Goal: Obtain resource: Download file/media

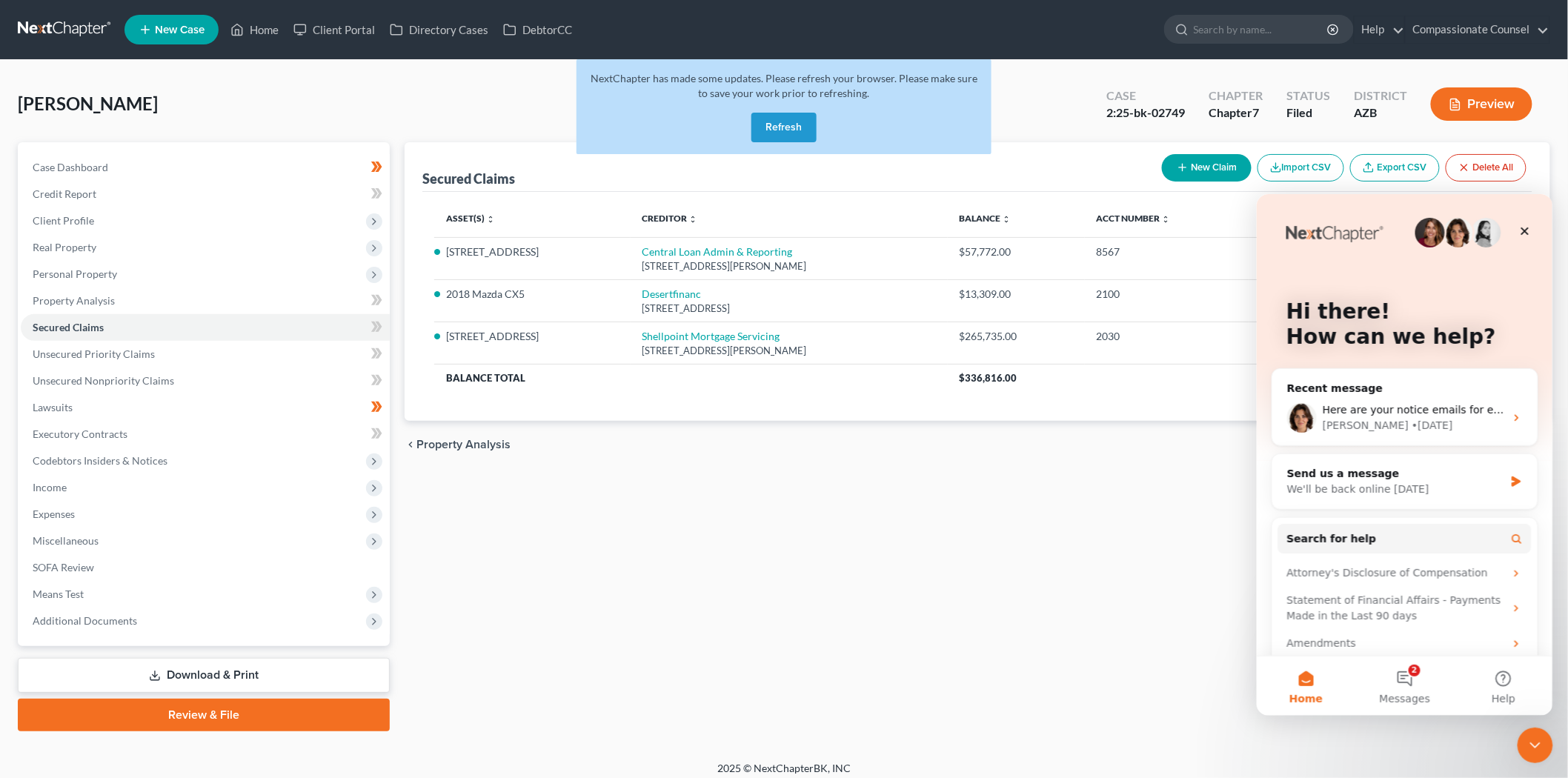
click at [783, 124] on button "Refresh" at bounding box center [784, 127] width 65 height 30
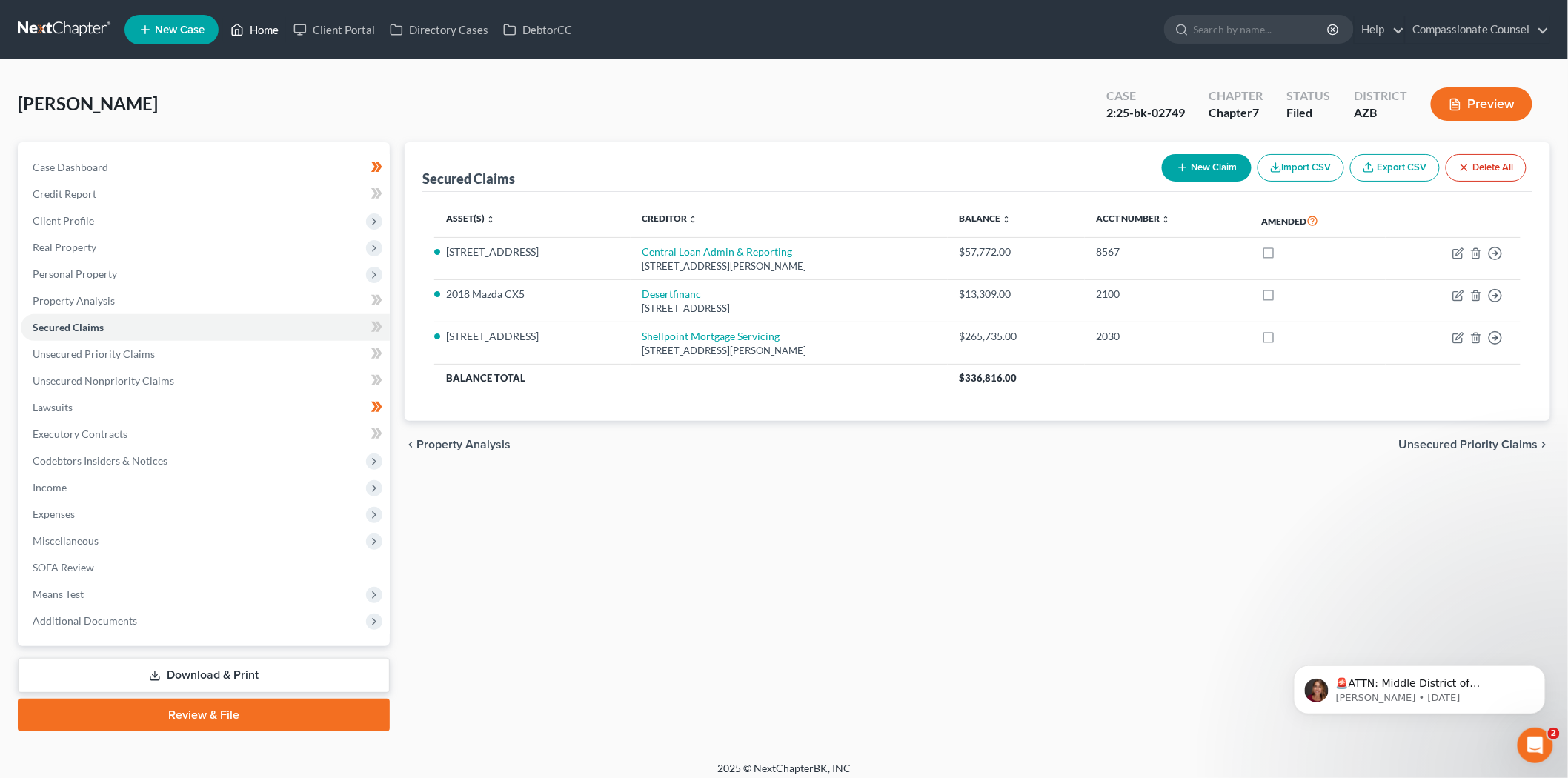
click at [261, 26] on link "Home" at bounding box center [255, 30] width 63 height 26
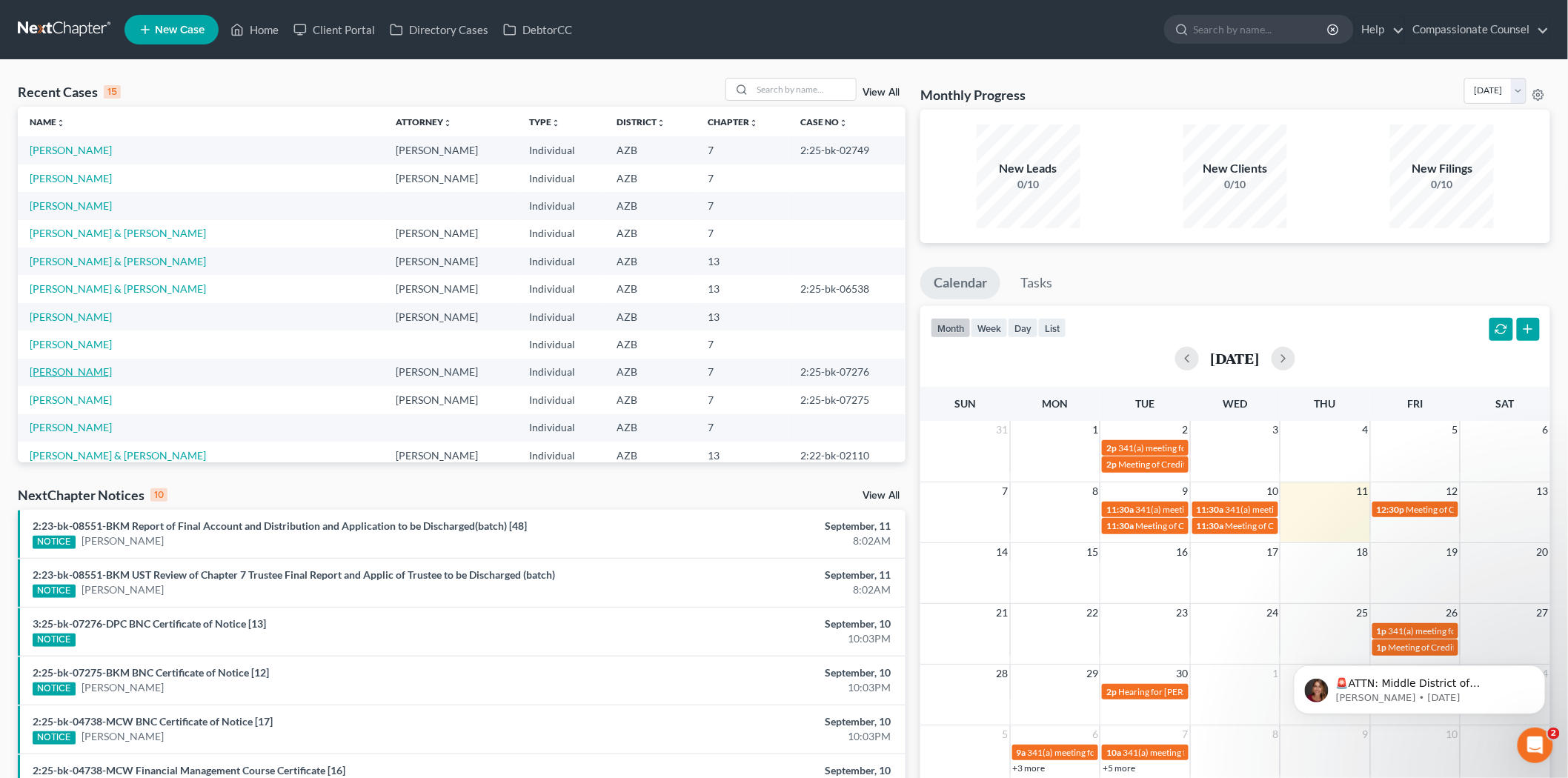
click at [70, 374] on link "[PERSON_NAME]" at bounding box center [70, 371] width 82 height 12
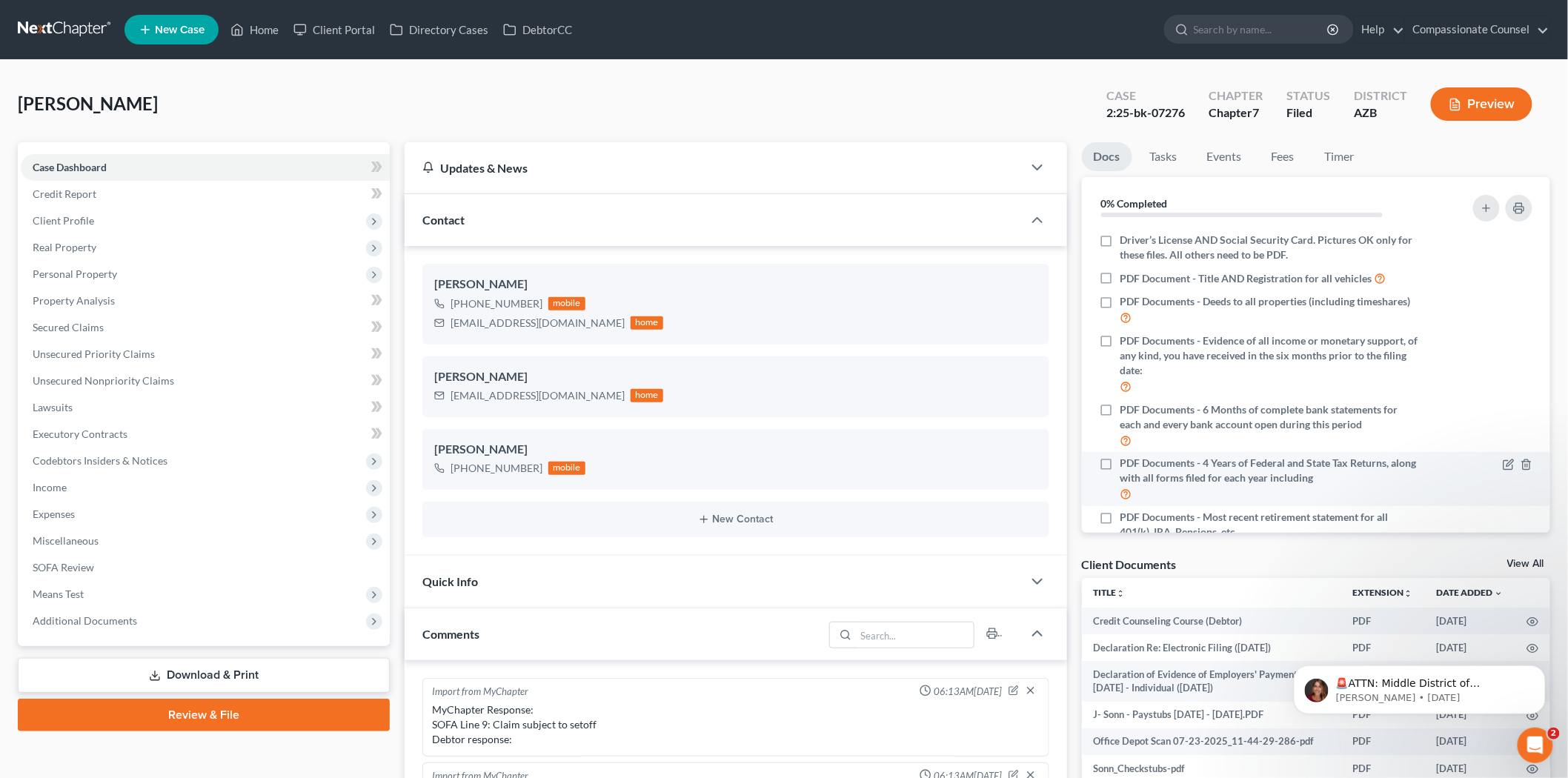
scroll to position [377, 0]
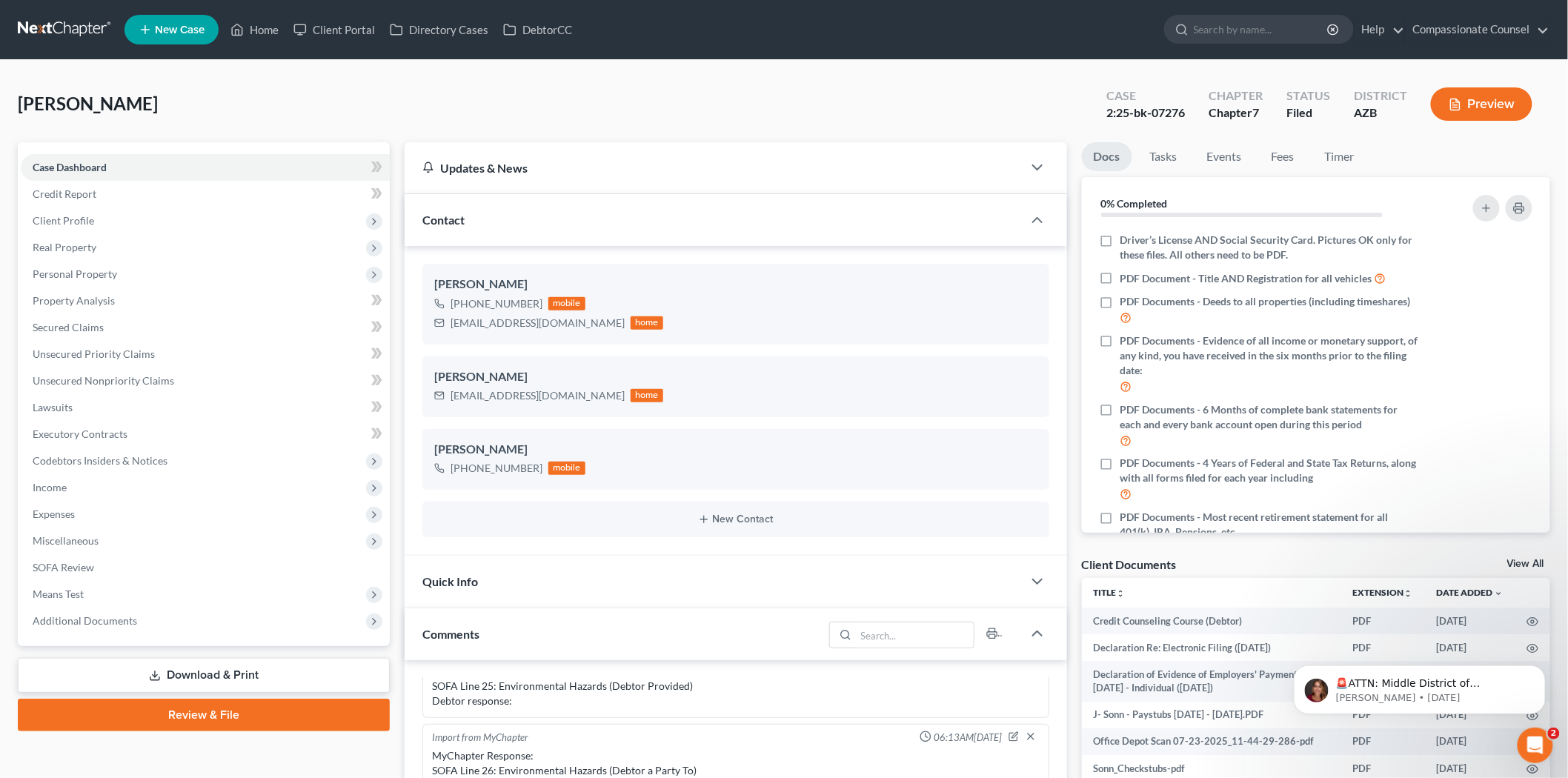
click at [1513, 648] on div "🚨ATTN: Middle District of [US_STATE] The court has added a new Credit Counselin…" at bounding box center [1419, 622] width 273 height 185
click at [1511, 645] on div "🚨ATTN: Middle District of [US_STATE] The court has added a new Credit Counselin…" at bounding box center [1419, 622] width 273 height 185
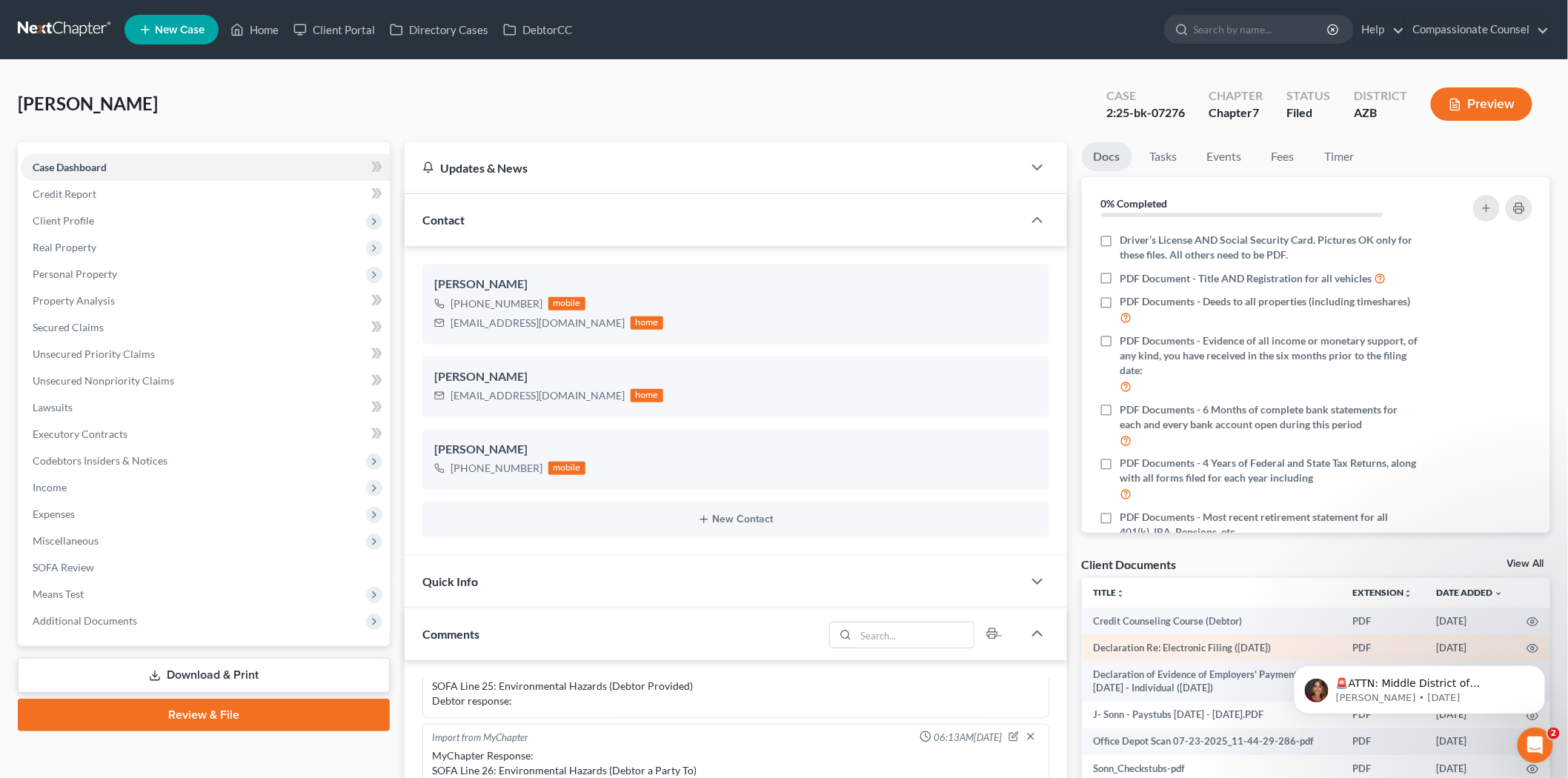
click at [1226, 649] on td "Declaration Re: Electronic Filing ([DATE])" at bounding box center [1211, 648] width 259 height 26
click at [1513, 648] on body "🚨ATTN: Middle District of [US_STATE] The court has added a new Credit Counselin…" at bounding box center [1419, 685] width 285 height 92
click at [1537, 669] on icon "Dismiss notification" at bounding box center [1541, 669] width 8 height 8
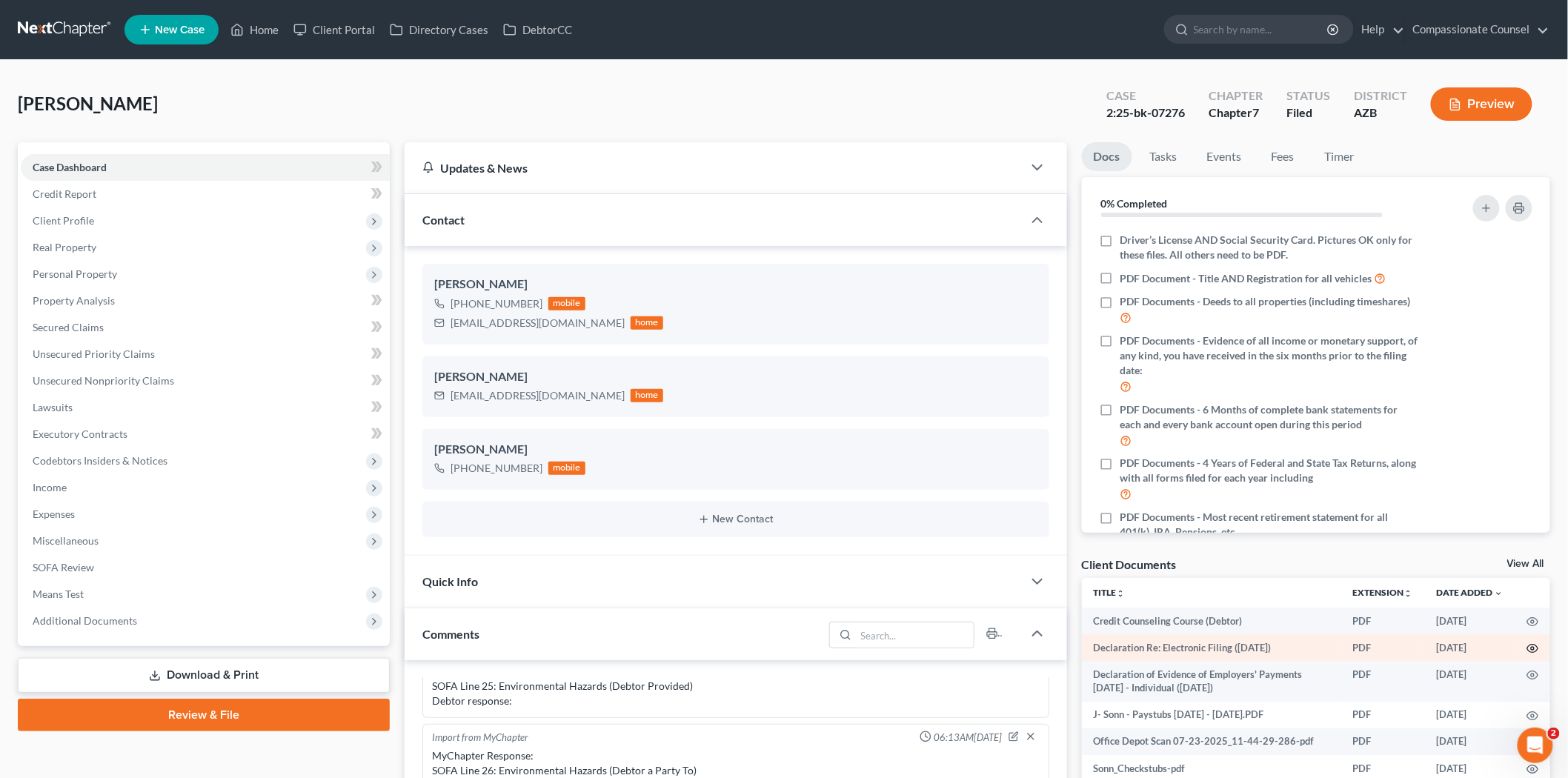
click at [1531, 650] on circle "button" at bounding box center [1532, 649] width 3 height 3
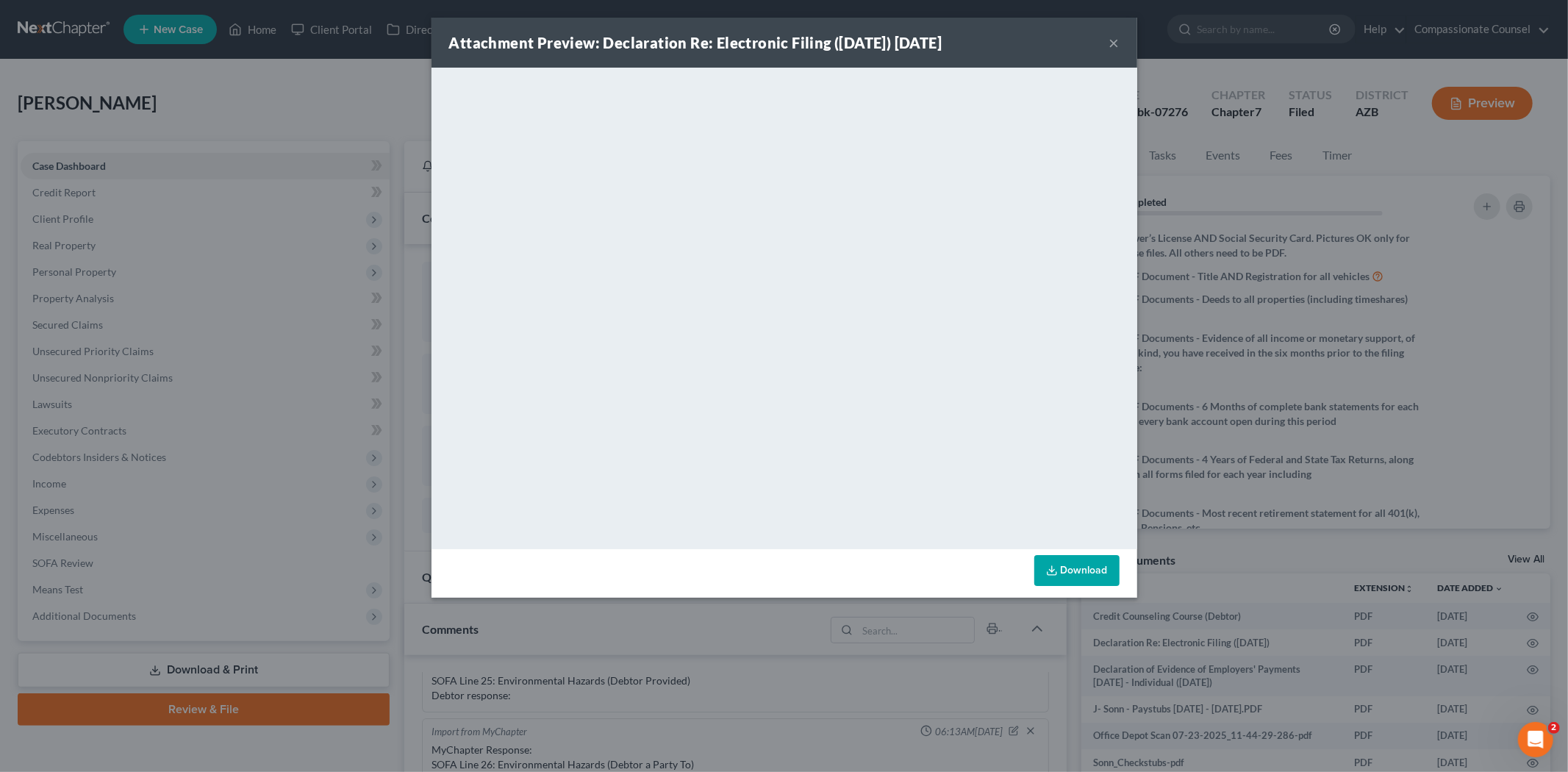
click at [1114, 39] on button "×" at bounding box center [1114, 42] width 11 height 17
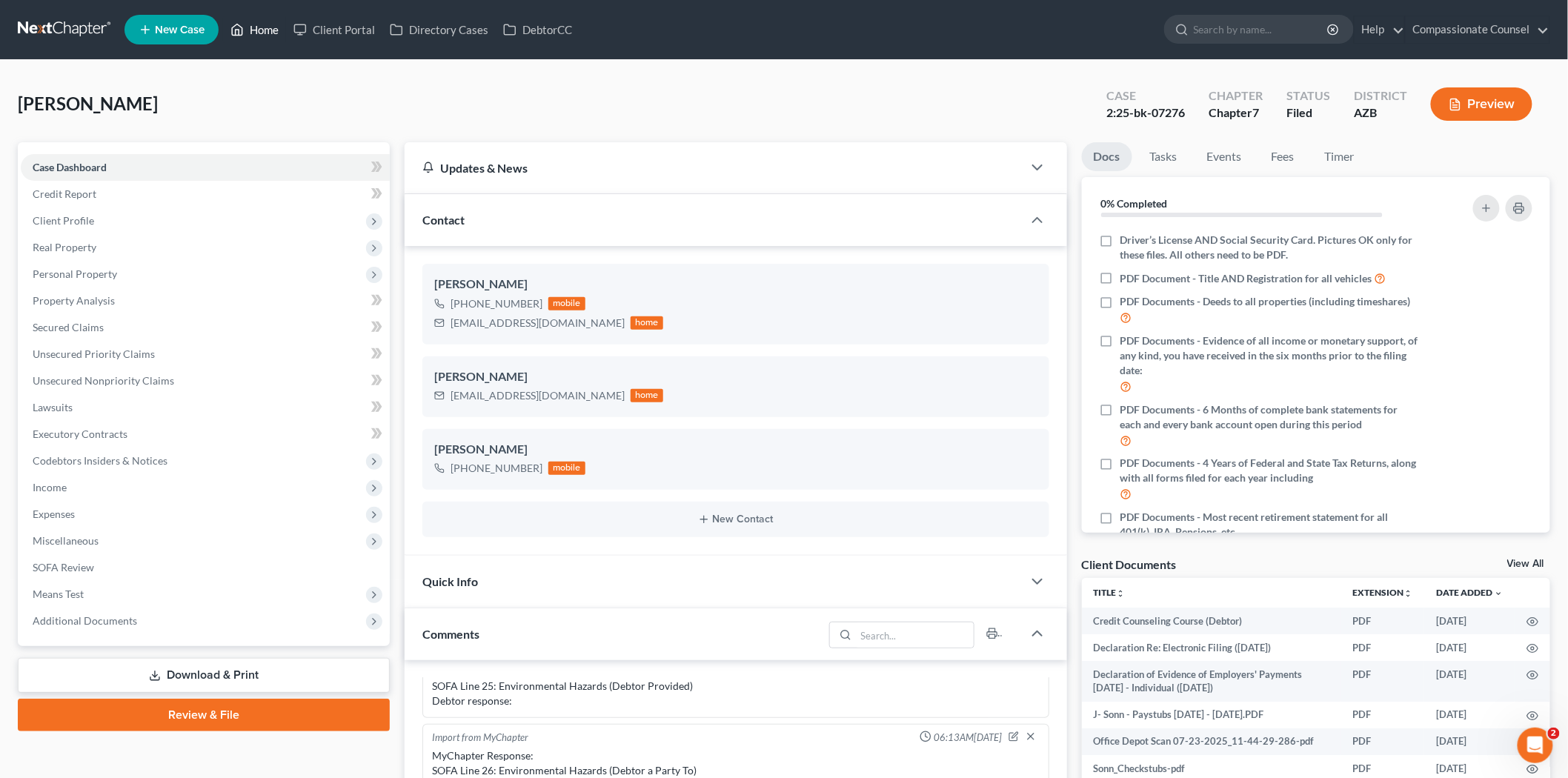
click at [270, 25] on link "Home" at bounding box center [255, 30] width 63 height 26
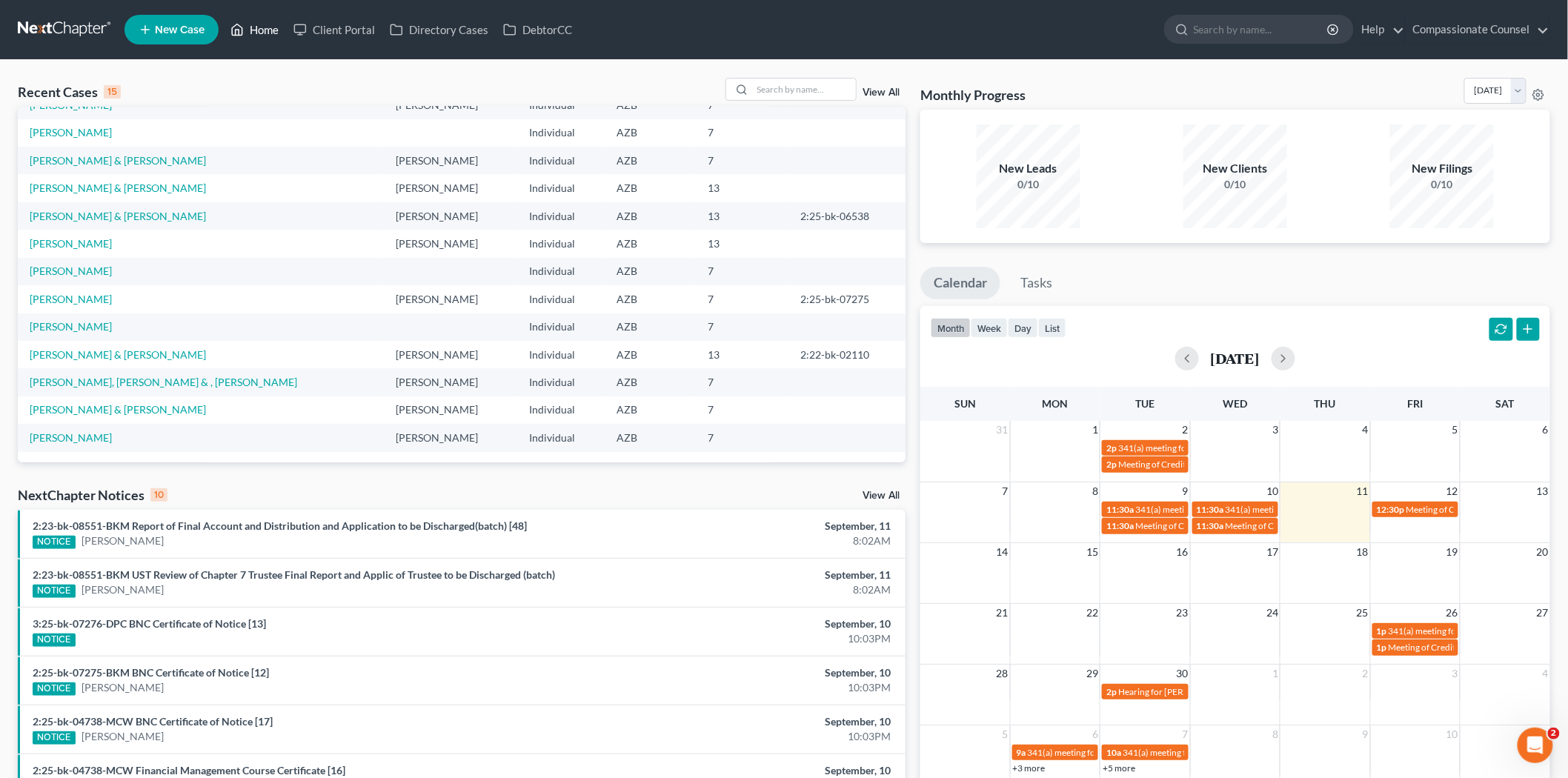
click at [265, 25] on link "Home" at bounding box center [255, 30] width 63 height 26
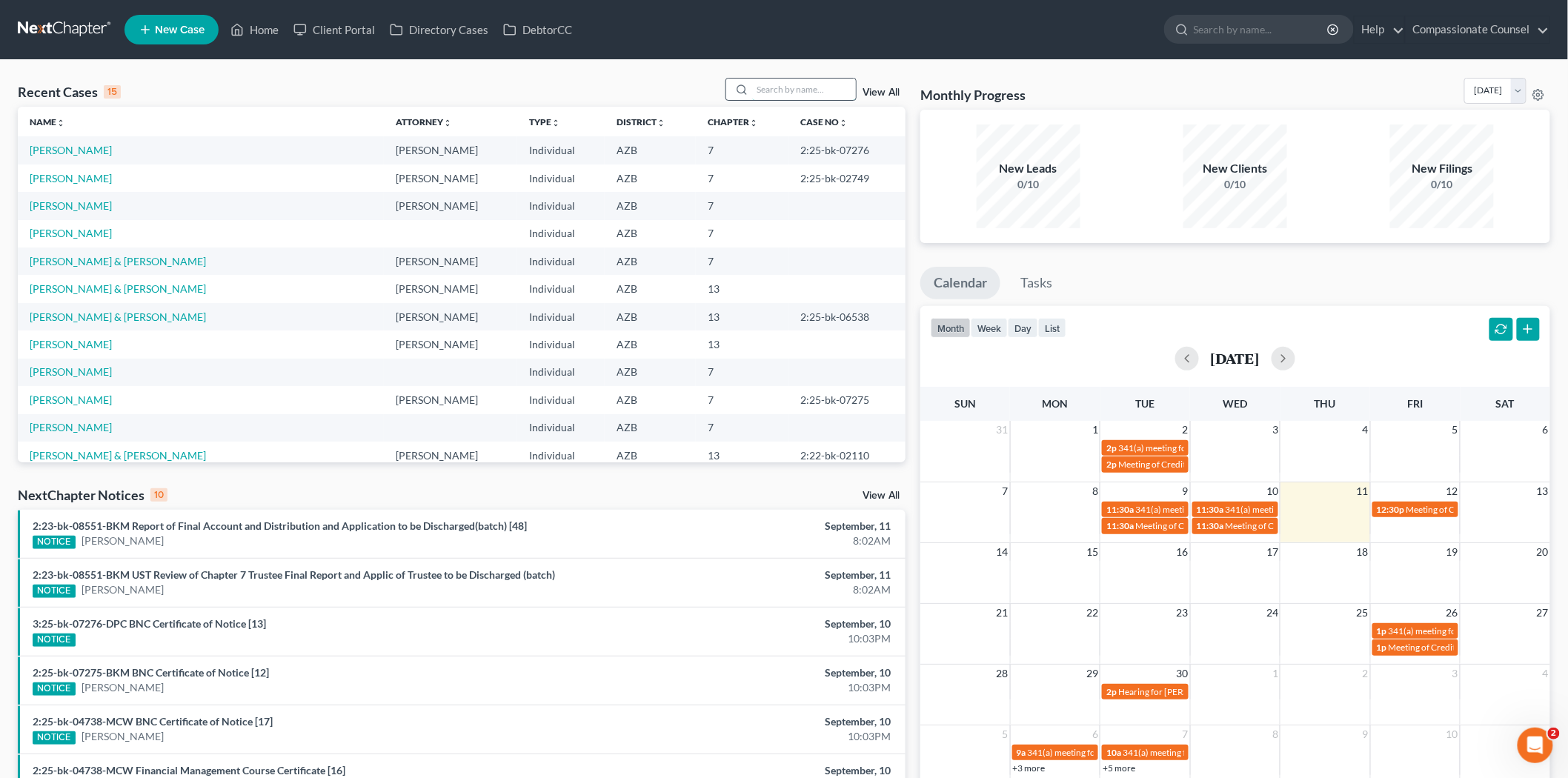
click at [780, 88] on input "search" at bounding box center [803, 89] width 103 height 22
type input "[PERSON_NAME]"
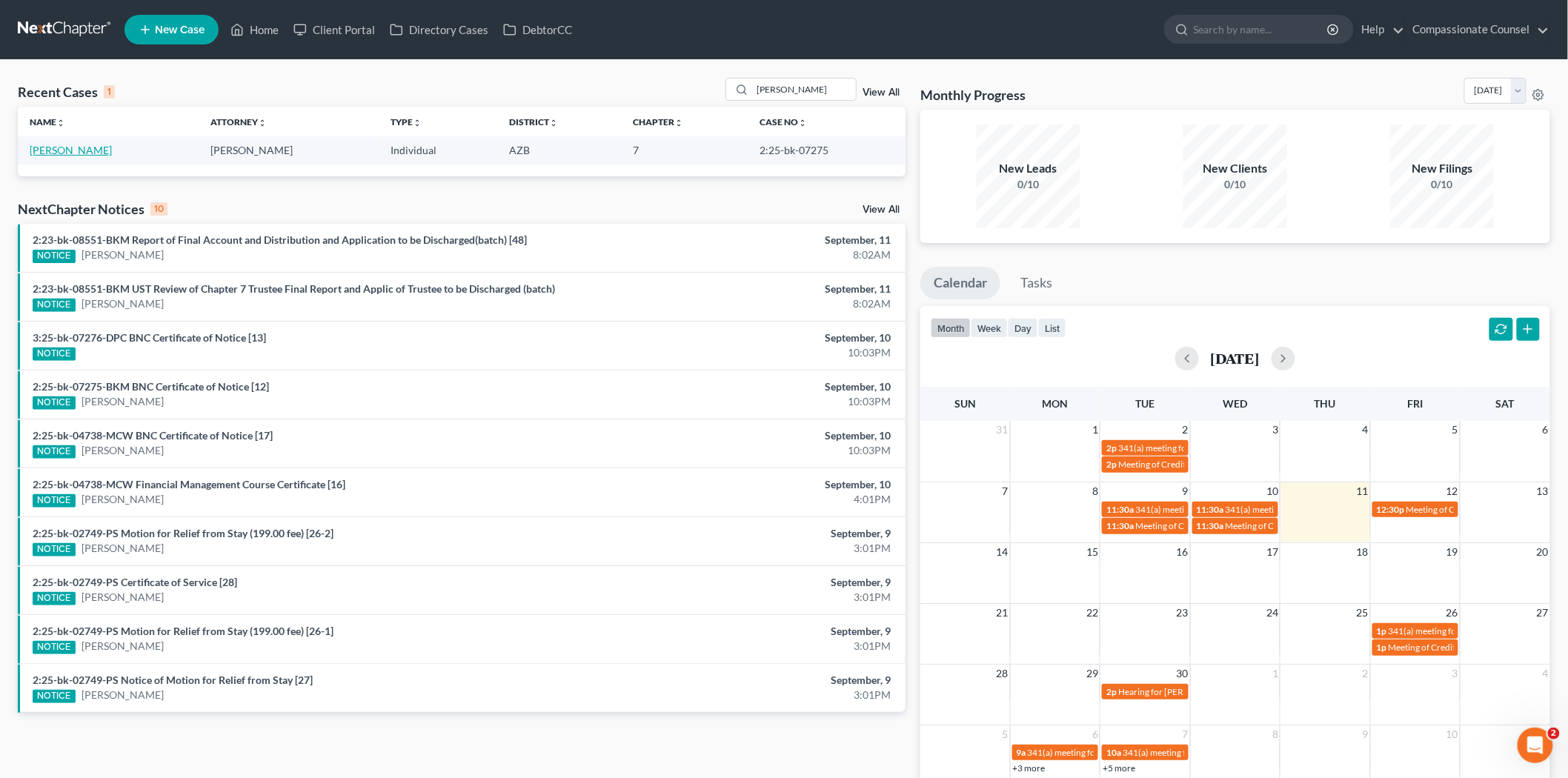
click at [92, 150] on link "[PERSON_NAME]" at bounding box center [70, 150] width 82 height 12
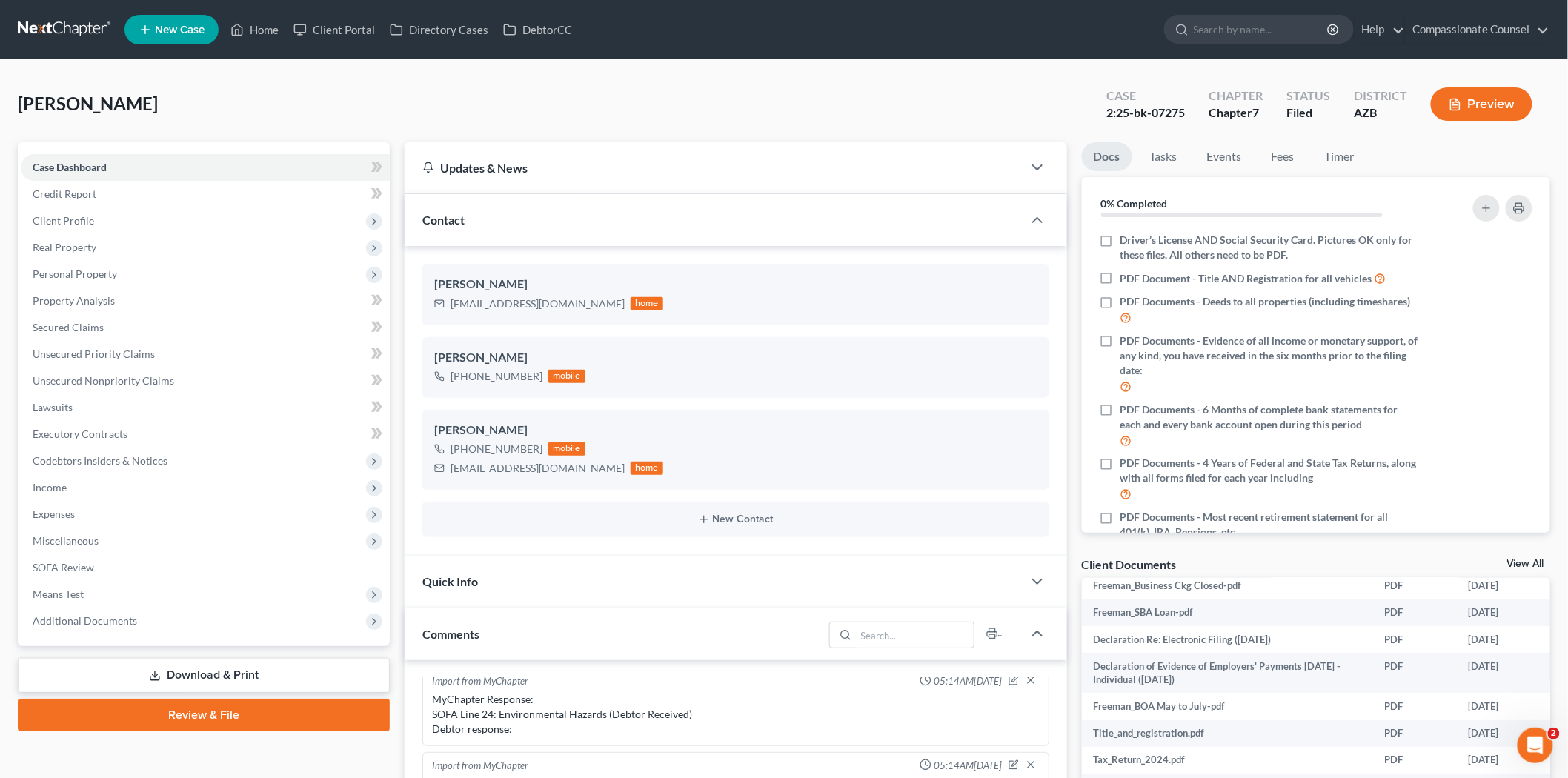
scroll to position [247, 0]
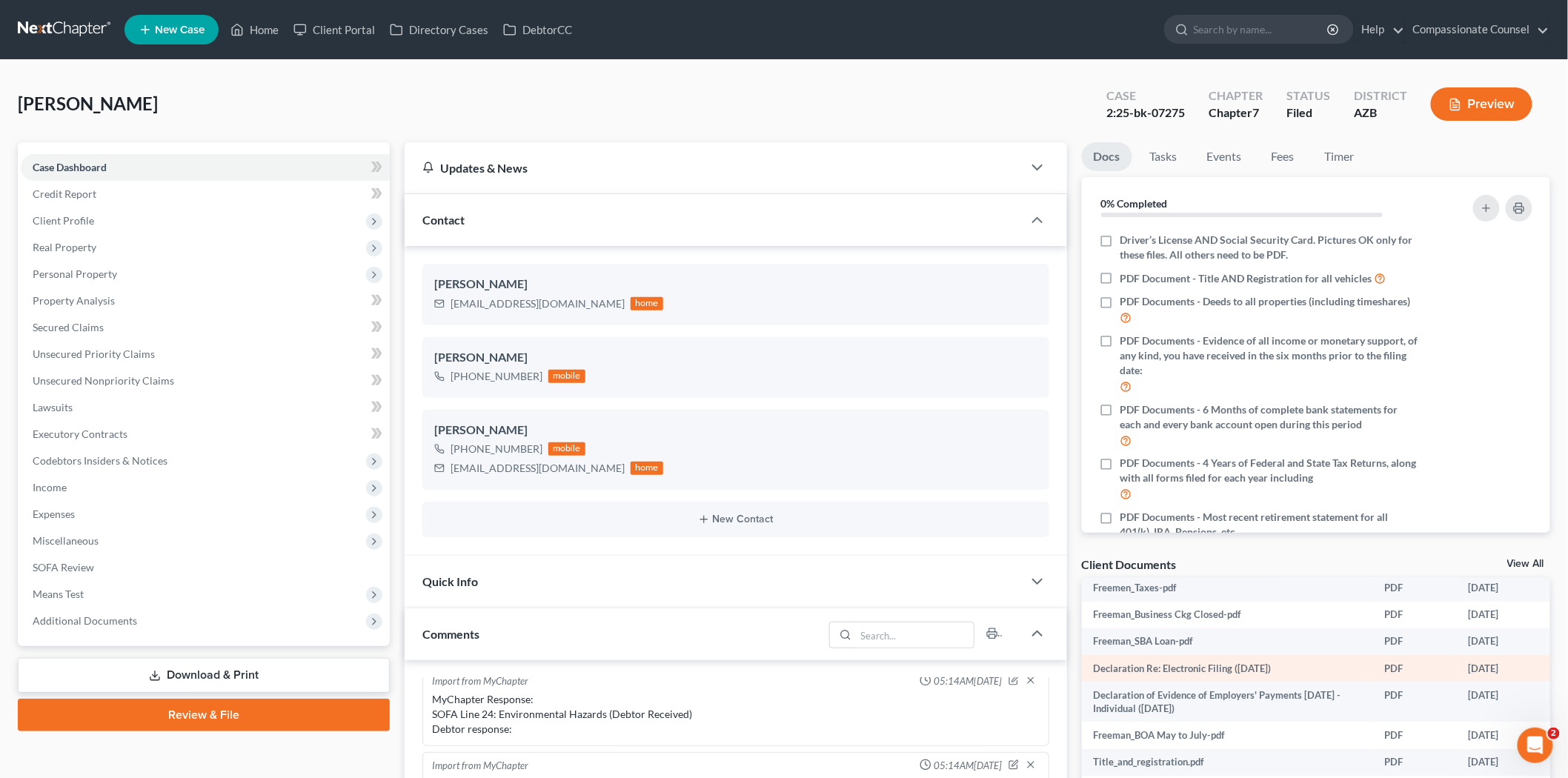
click at [1351, 667] on td "Declaration Re: Electronic Filing ([DATE])" at bounding box center [1227, 669] width 291 height 26
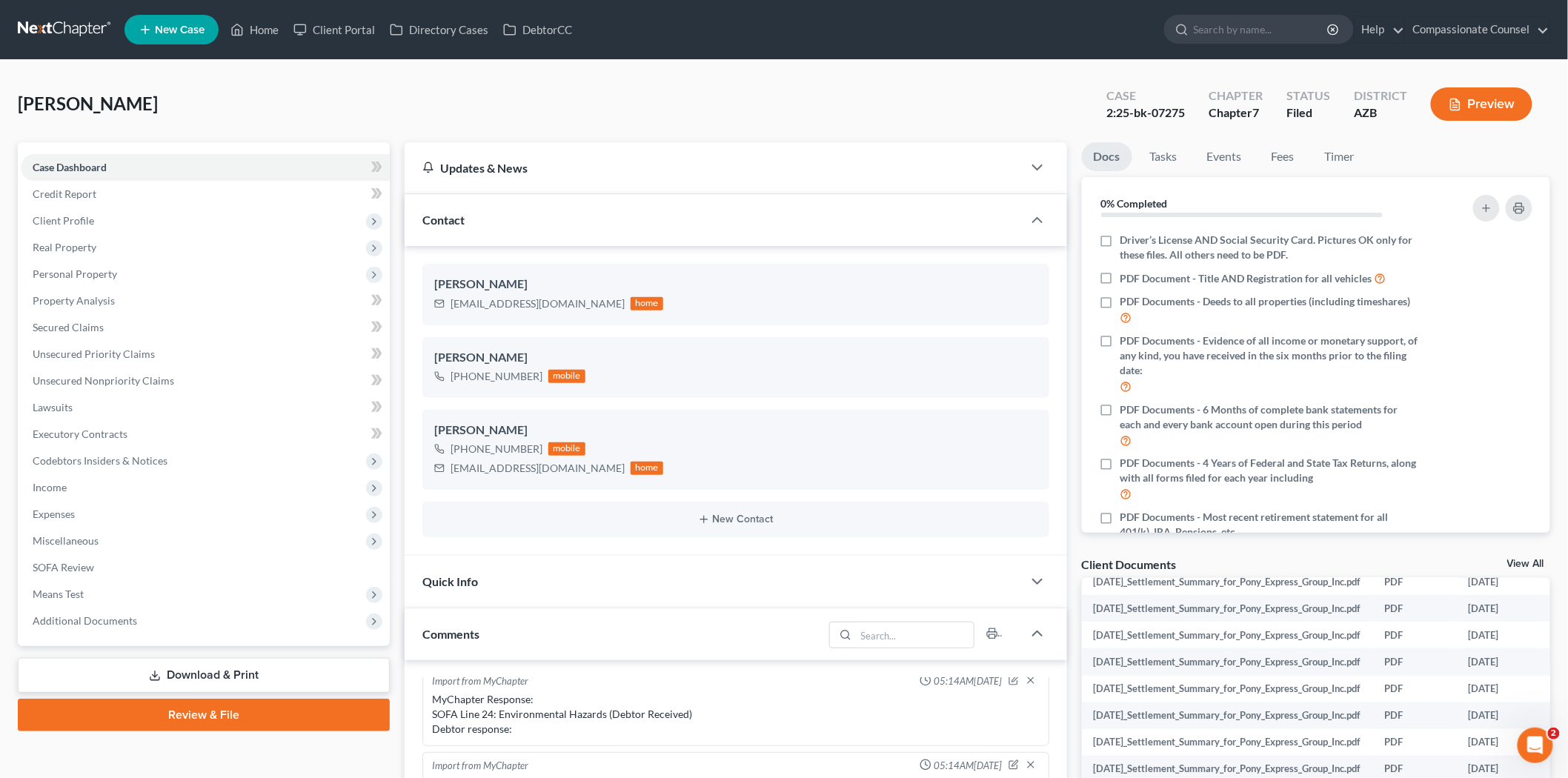
scroll to position [690, 0]
drag, startPoint x: 1011, startPoint y: 42, endPoint x: 1017, endPoint y: -13, distance: 55.3
click at [1017, 0] on html "Home New Case Client Portal Directory Cases DebtorCC Compassionate Counsel [EMA…" at bounding box center [784, 732] width 1568 height 1464
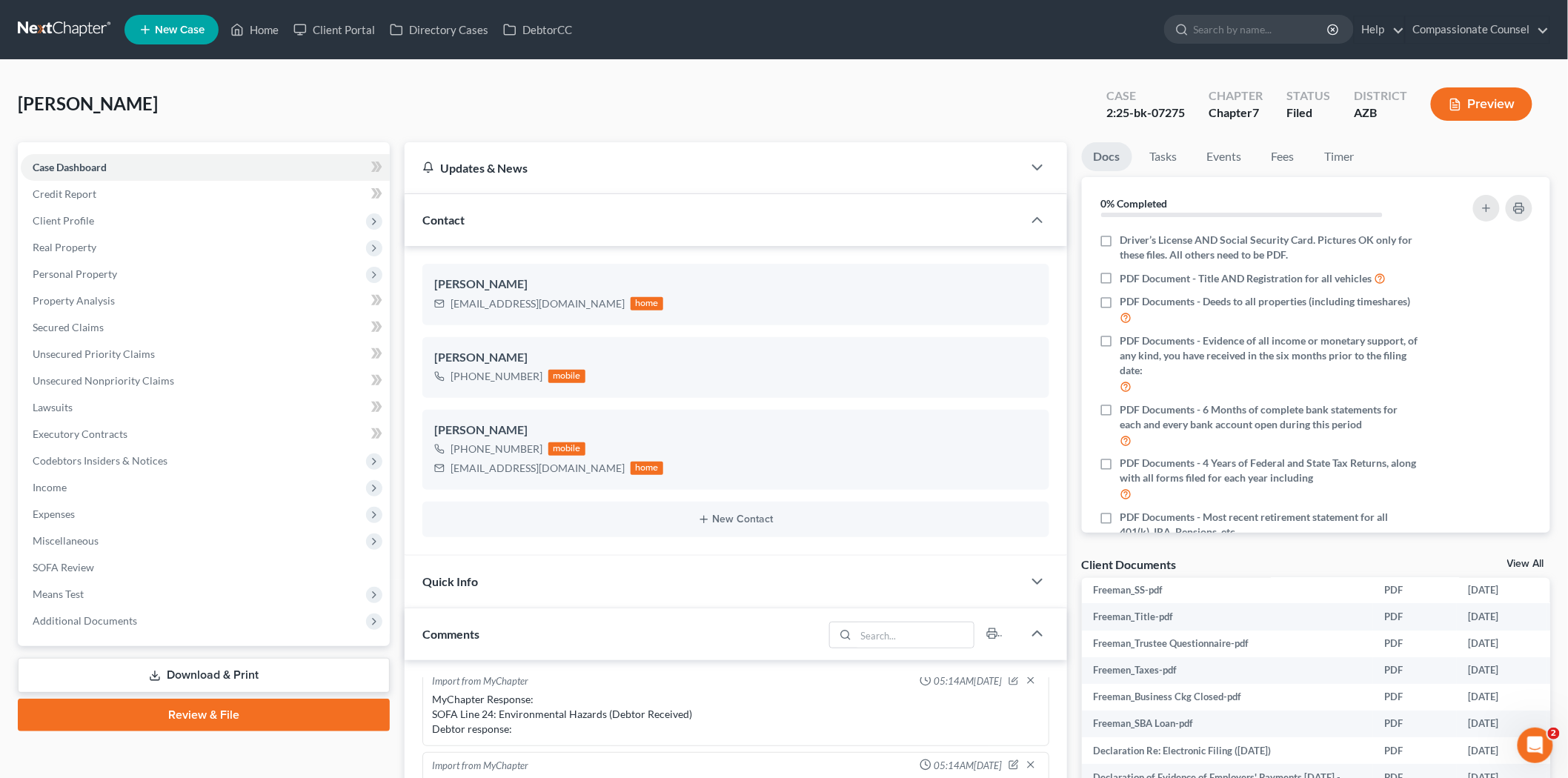
scroll to position [247, 0]
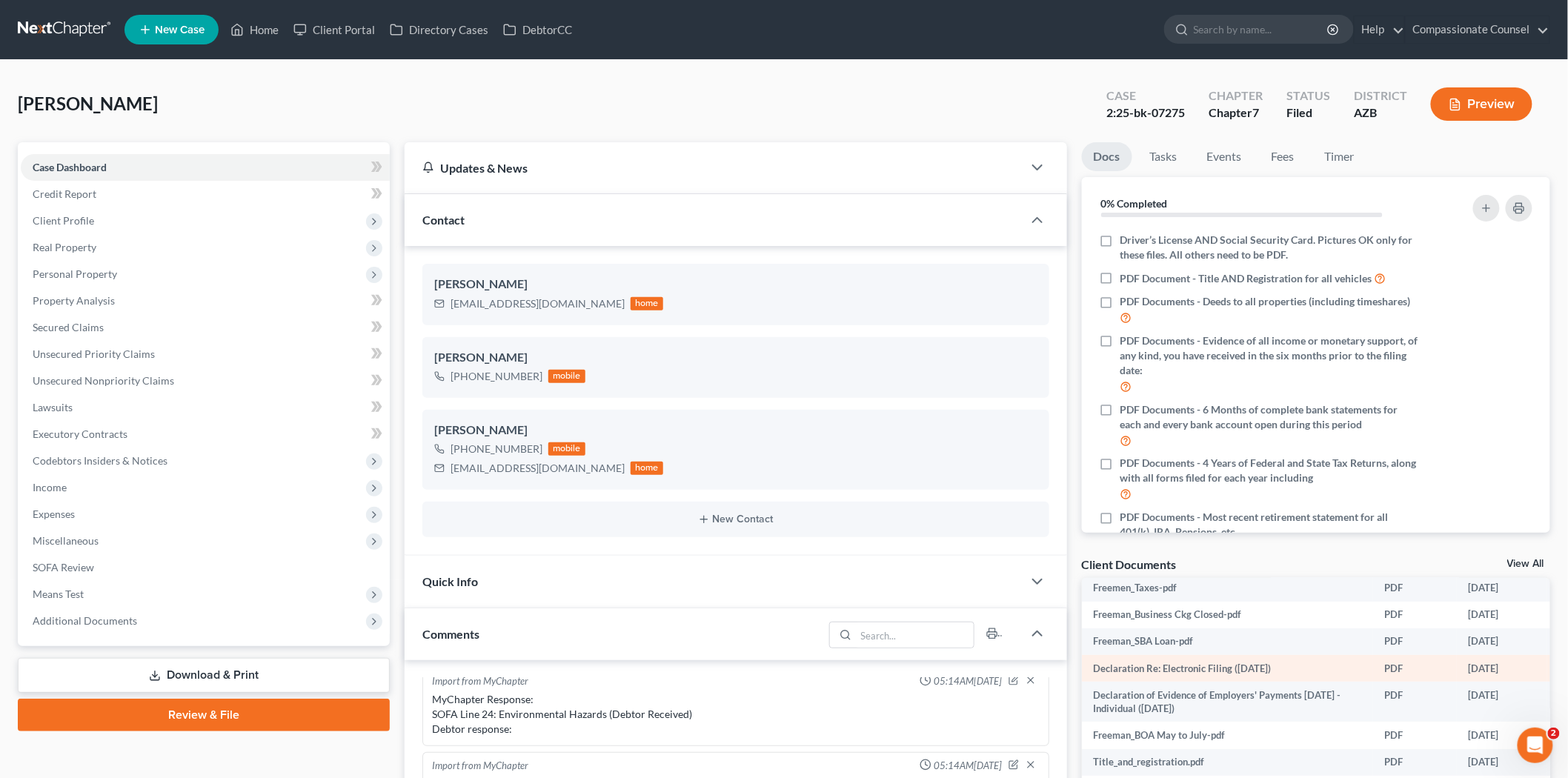
click at [1395, 665] on td "PDF" at bounding box center [1414, 669] width 84 height 26
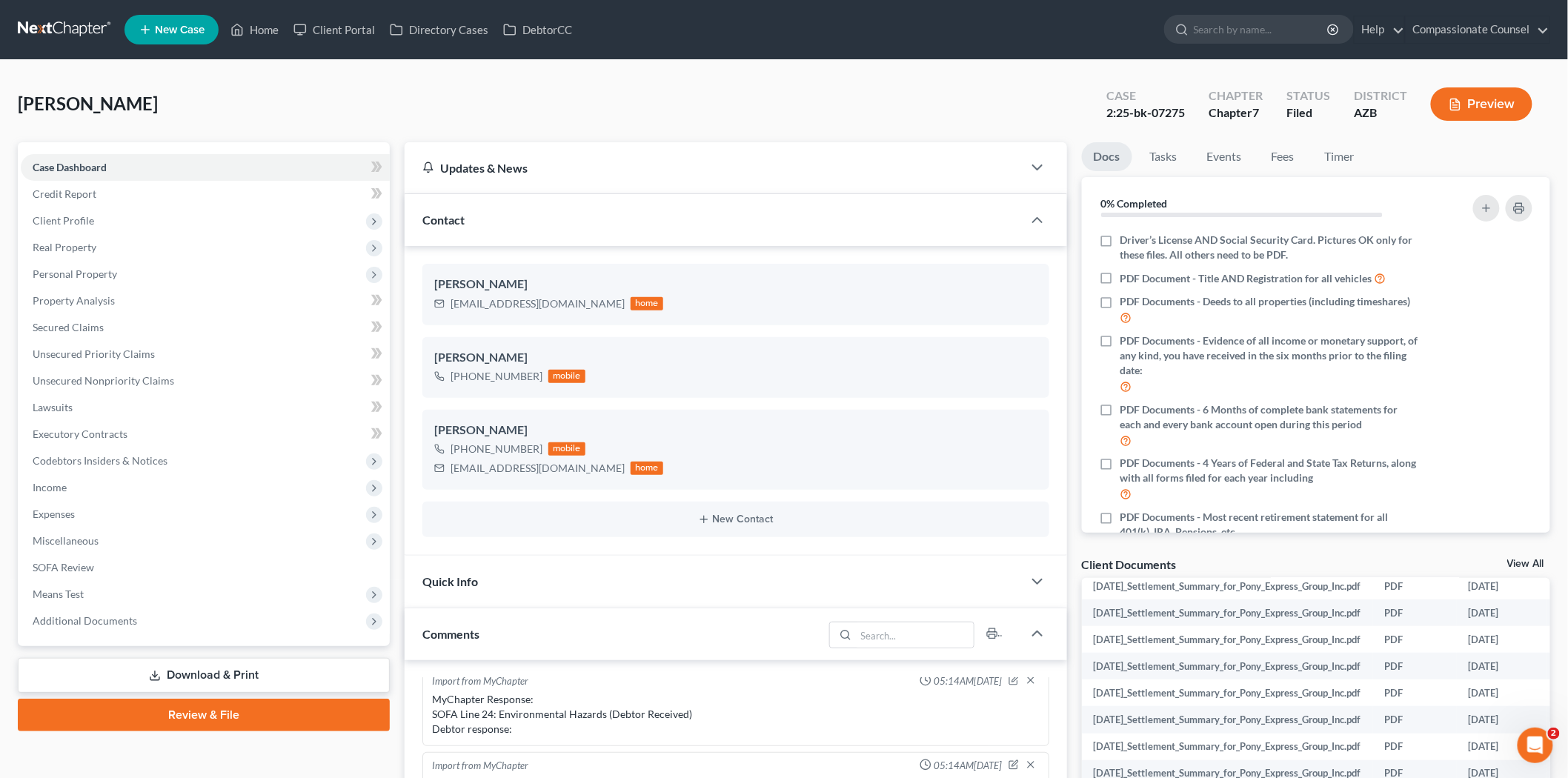
scroll to position [690, 0]
click at [1533, 739] on icon "Open Intercom Messenger" at bounding box center [1533, 744] width 25 height 25
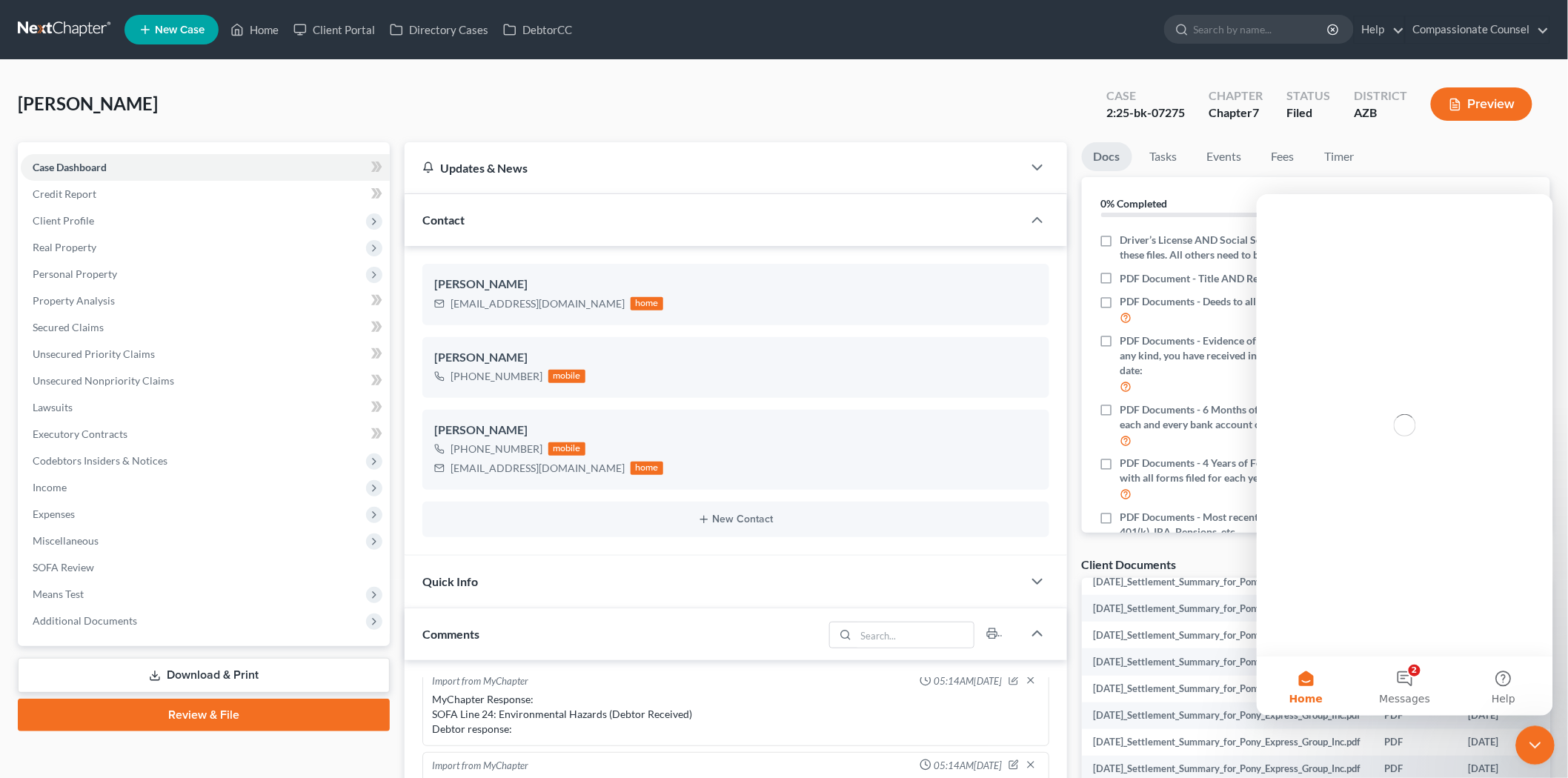
scroll to position [0, 0]
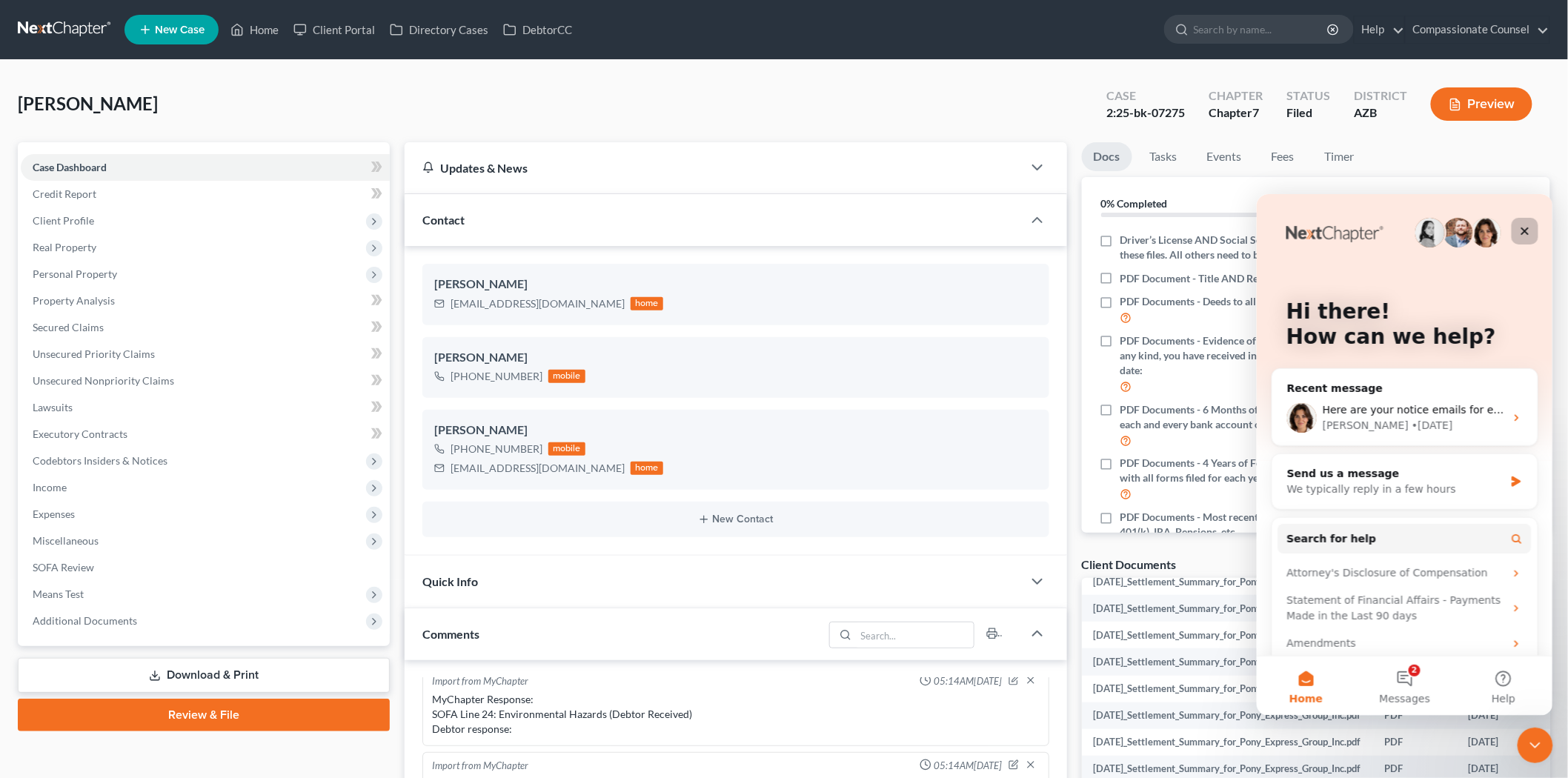
click at [1523, 227] on icon "Close" at bounding box center [1524, 230] width 12 height 12
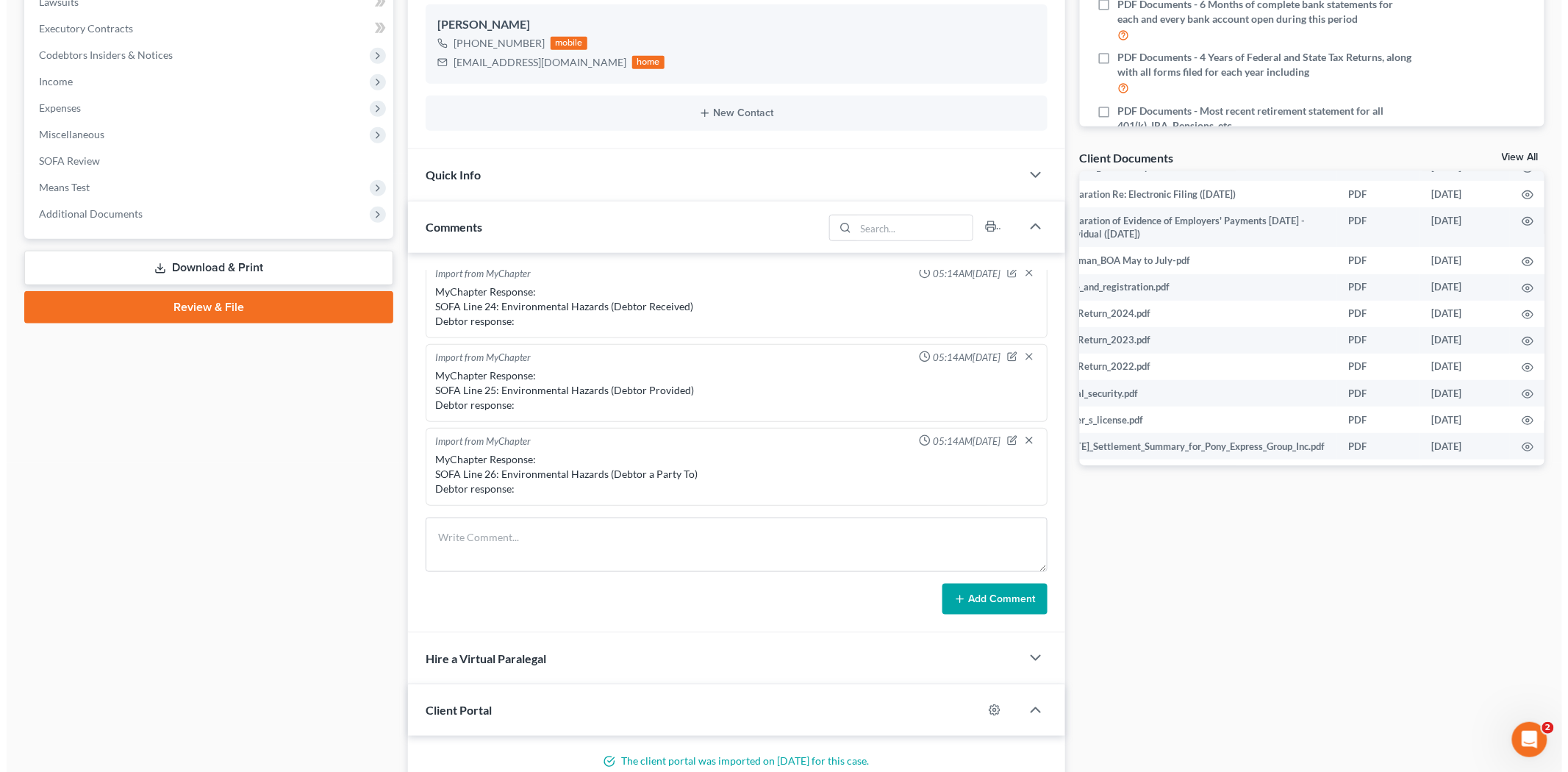
scroll to position [277, 66]
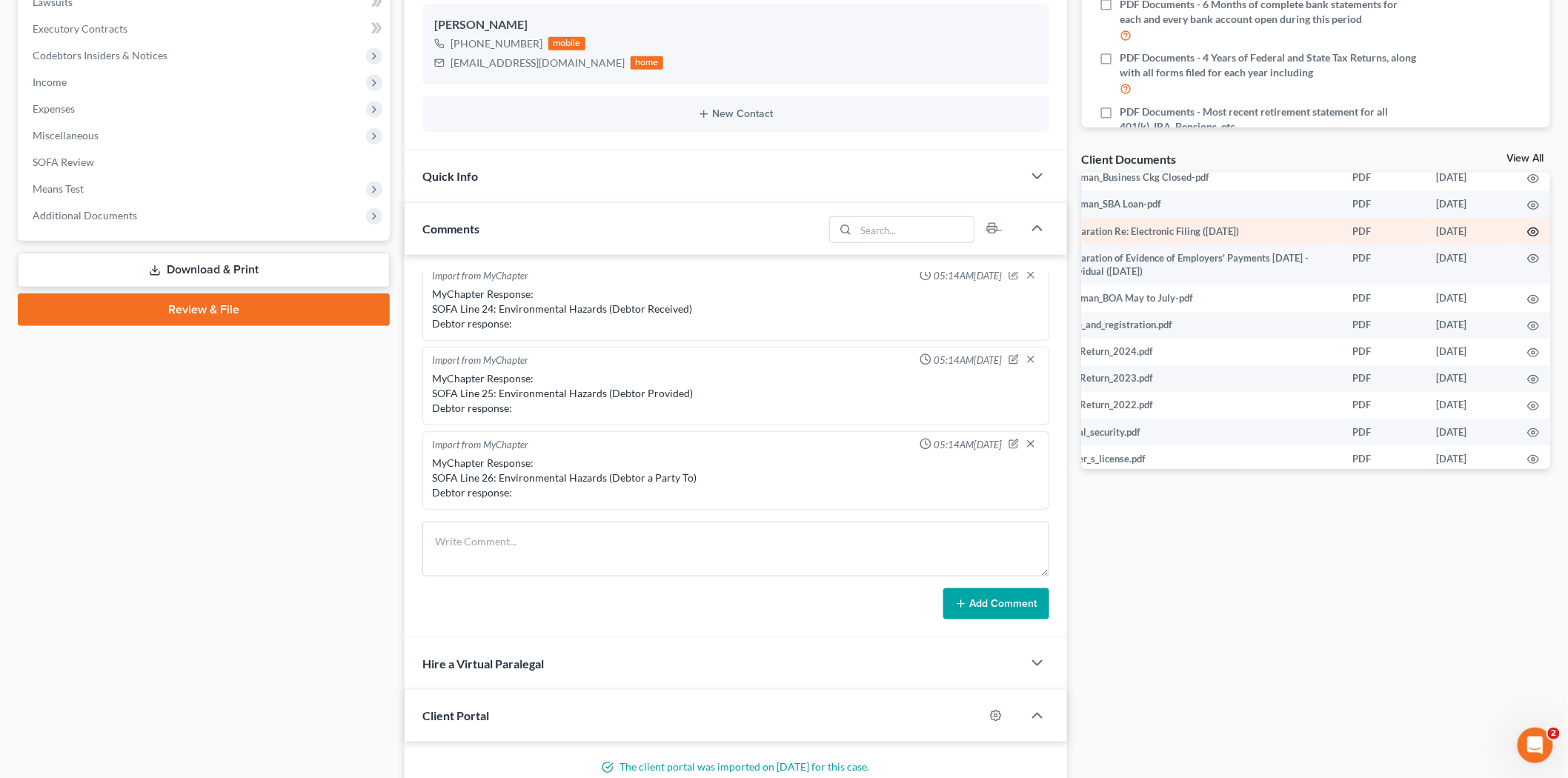
click at [1527, 231] on icon "button" at bounding box center [1532, 233] width 11 height 8
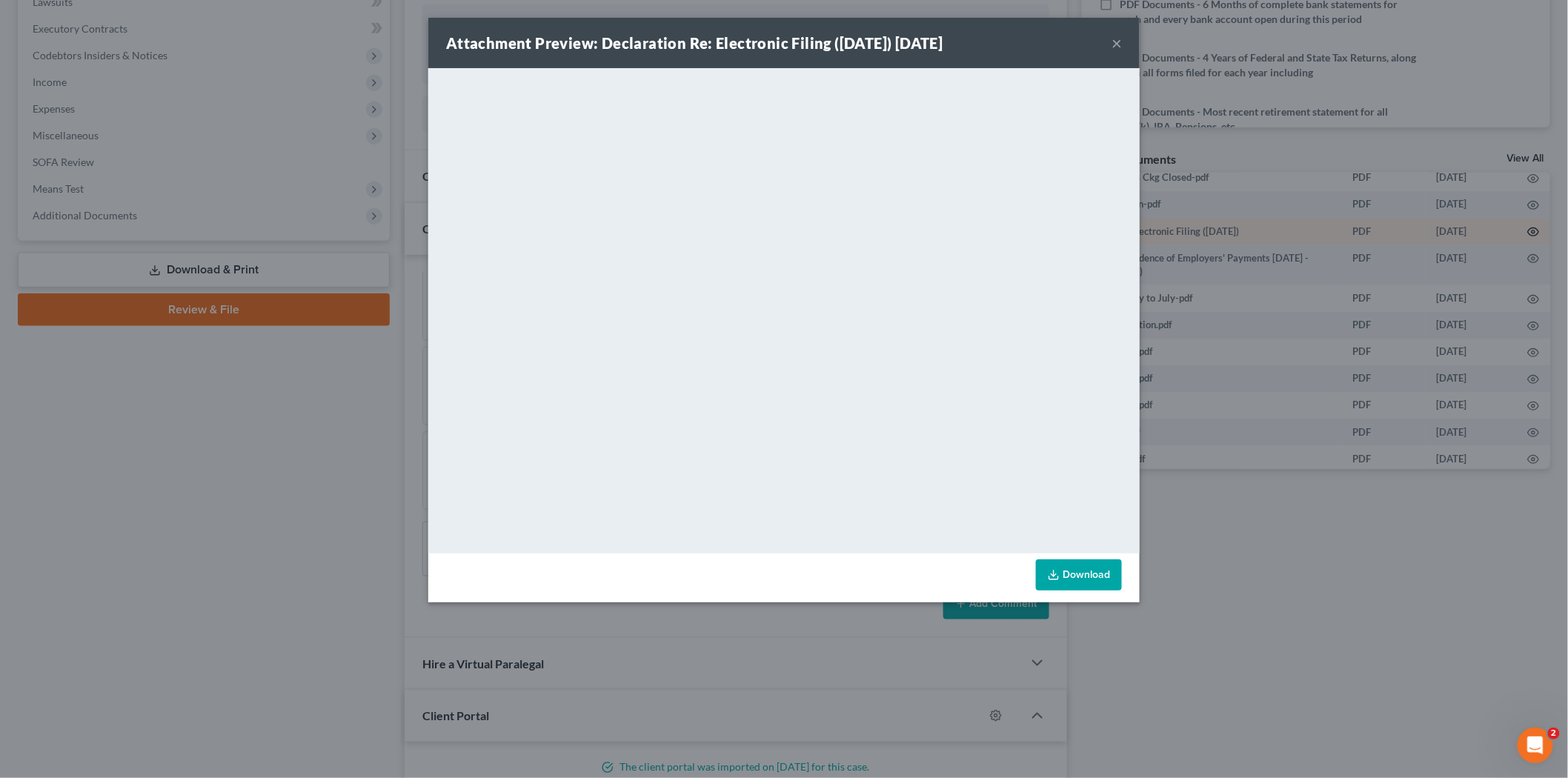
scroll to position [279, 62]
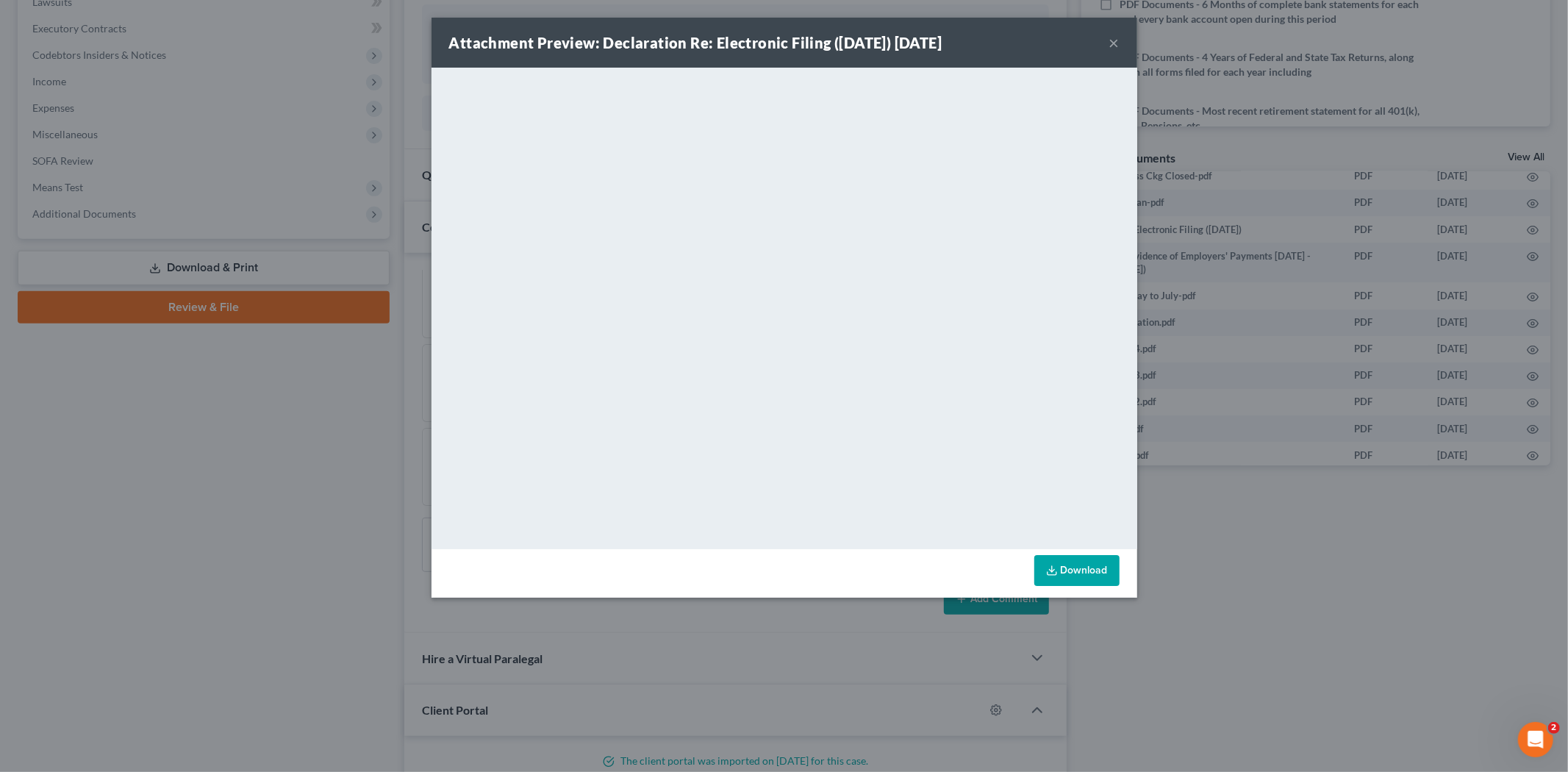
click at [1052, 568] on icon at bounding box center [1052, 571] width 11 height 11
click at [1113, 39] on button "×" at bounding box center [1114, 42] width 11 height 17
